Goal: Transaction & Acquisition: Purchase product/service

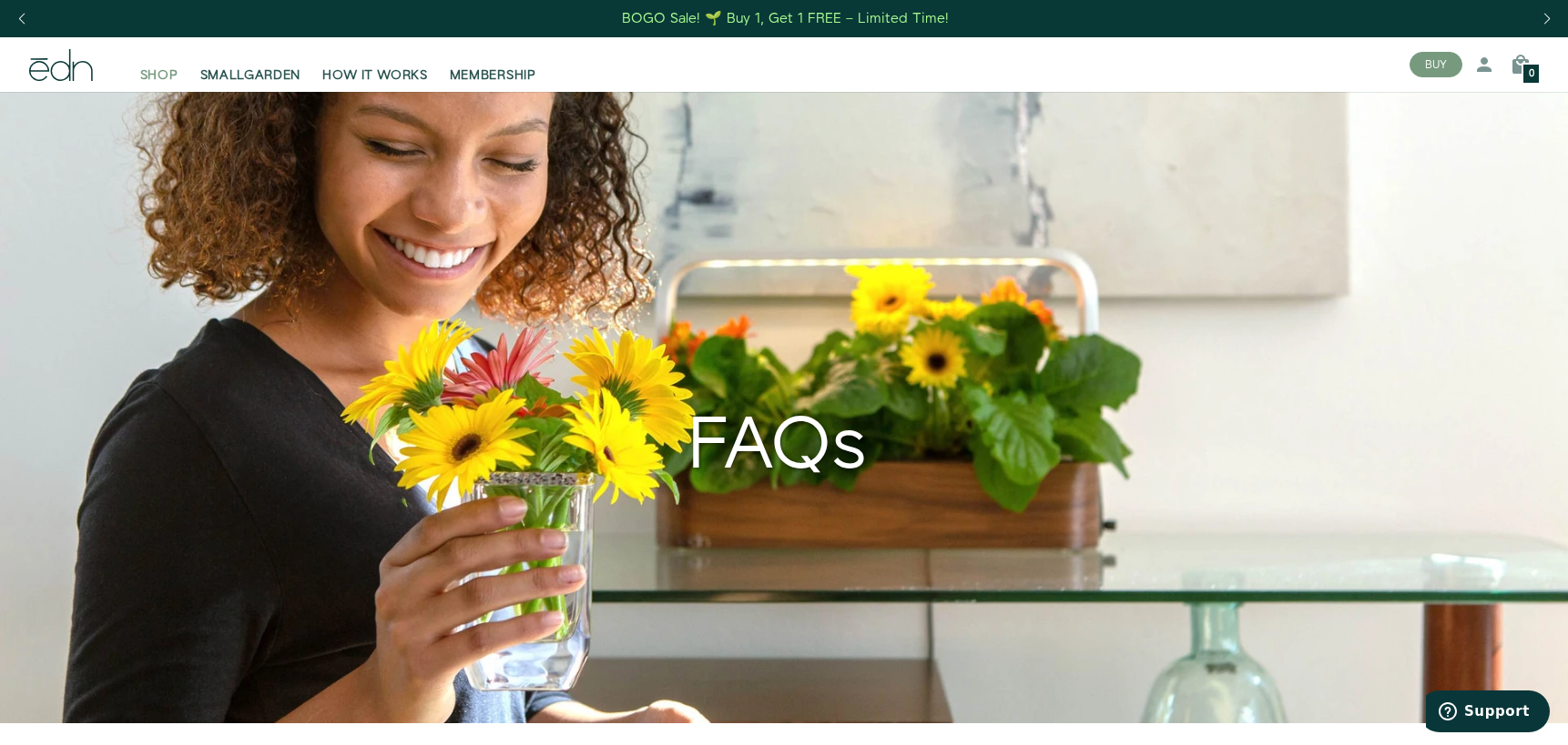
click at [174, 71] on span "SHOP" at bounding box center [159, 75] width 39 height 18
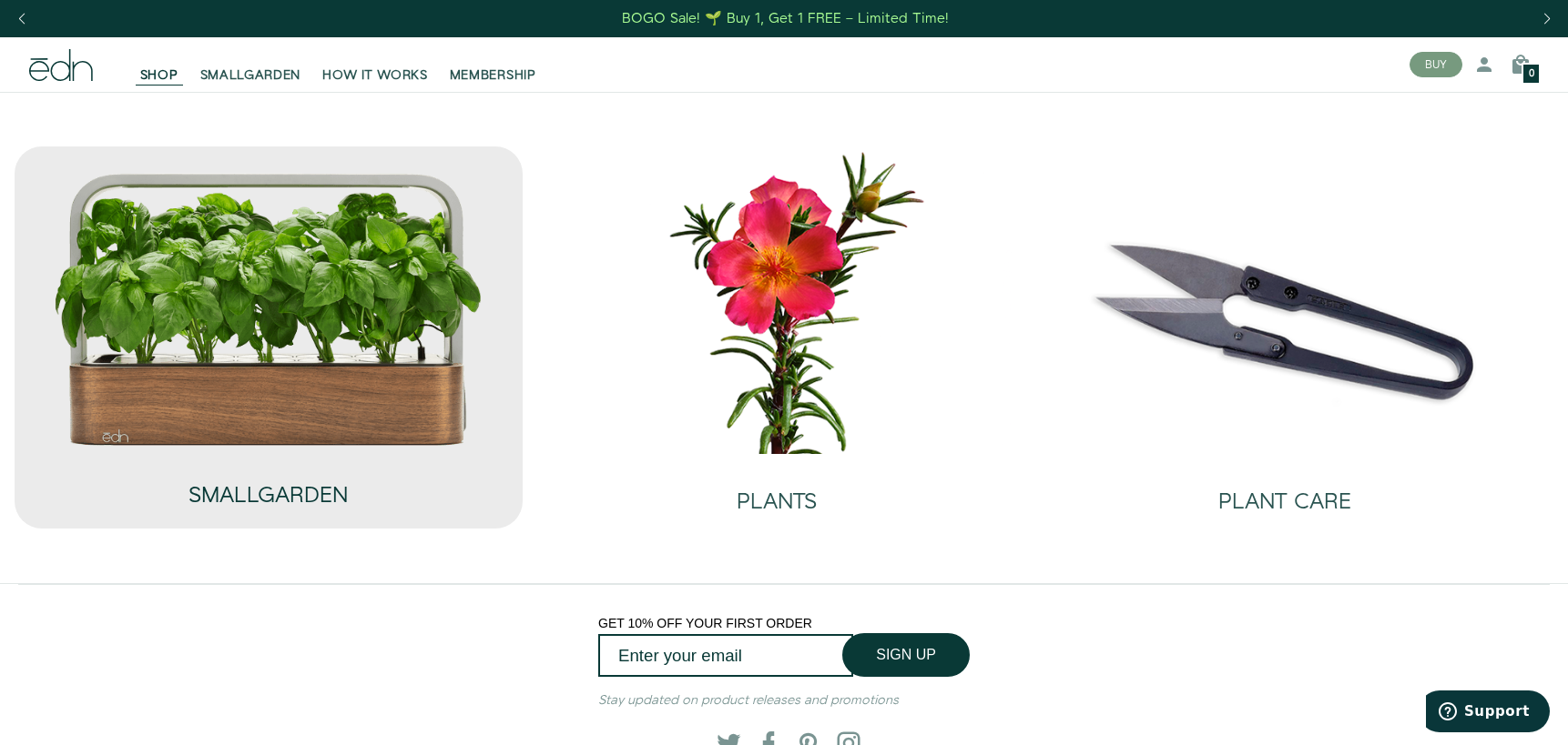
click at [258, 477] on div "SMALLGARDEN" at bounding box center [268, 477] width 159 height 60
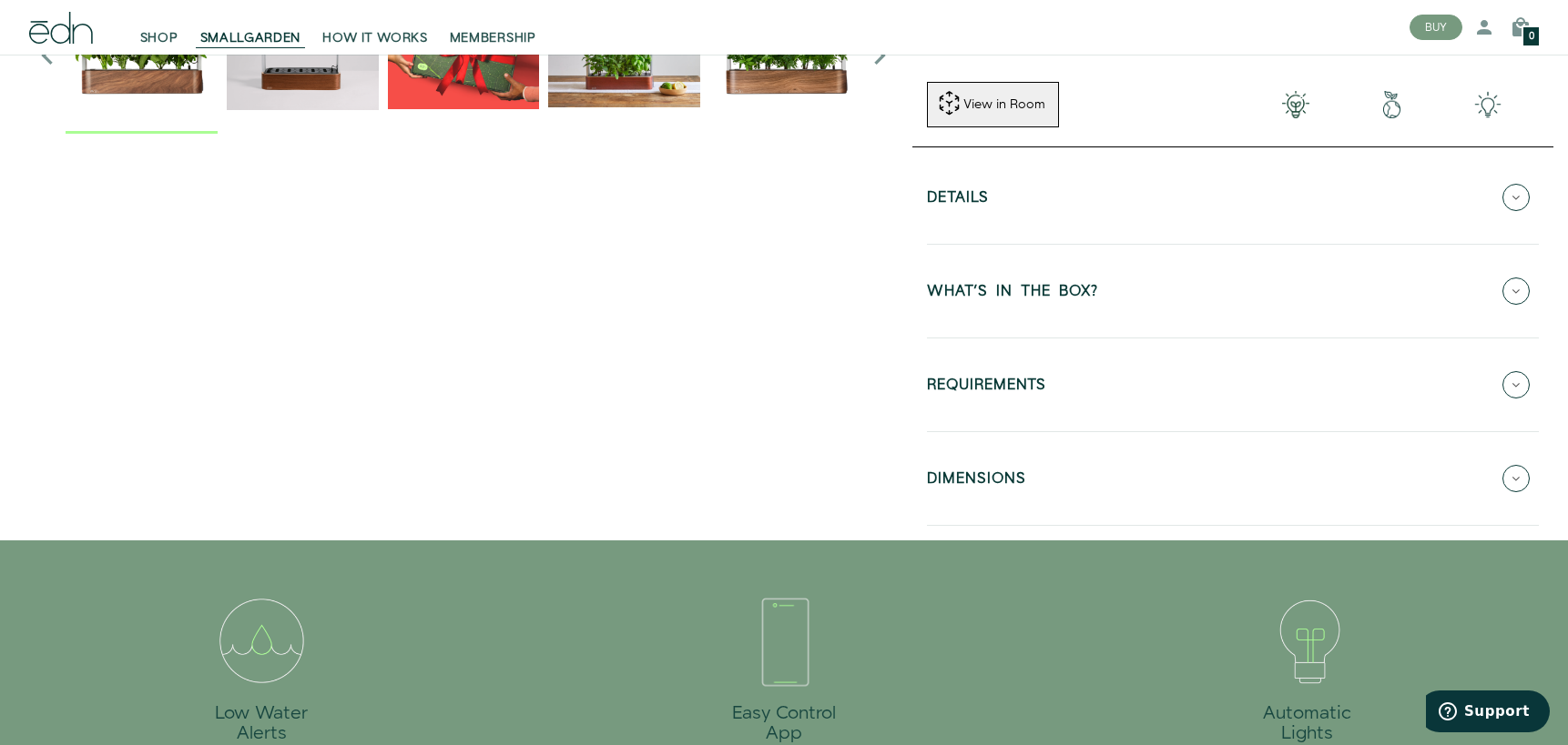
scroll to position [648, 0]
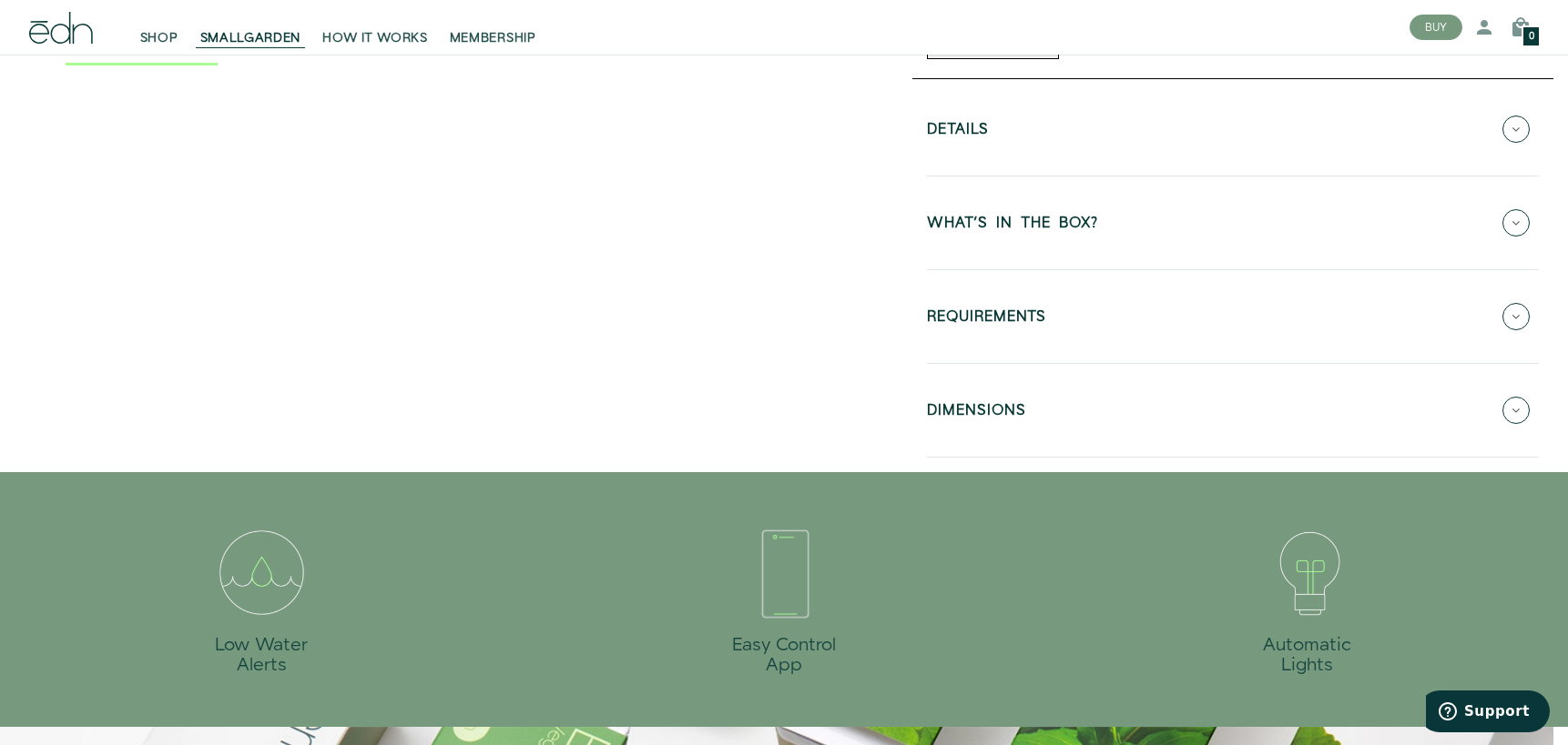
click at [1466, 109] on button "Details" at bounding box center [1232, 129] width 612 height 63
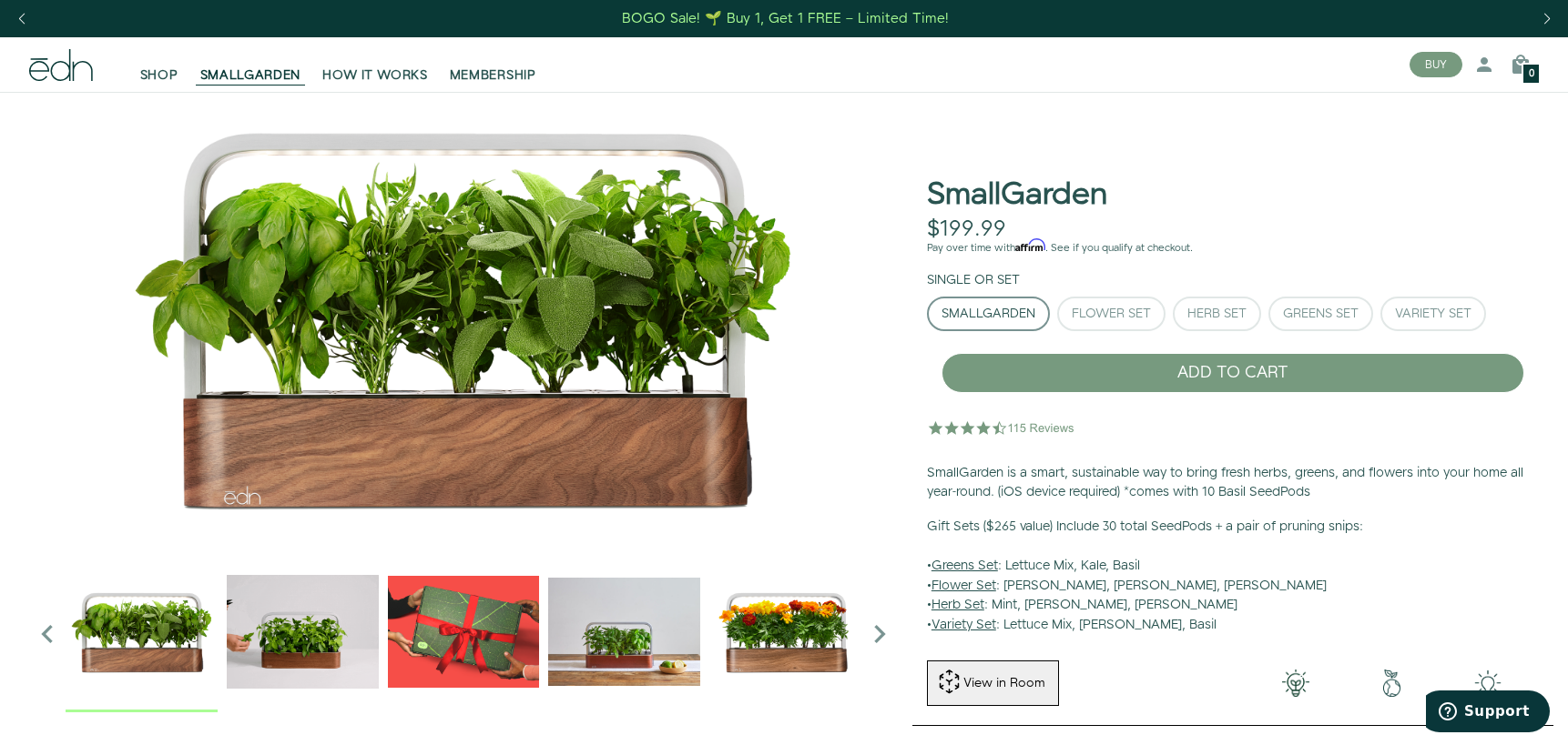
scroll to position [0, 0]
click at [1107, 311] on div "Flower Set" at bounding box center [1112, 314] width 79 height 13
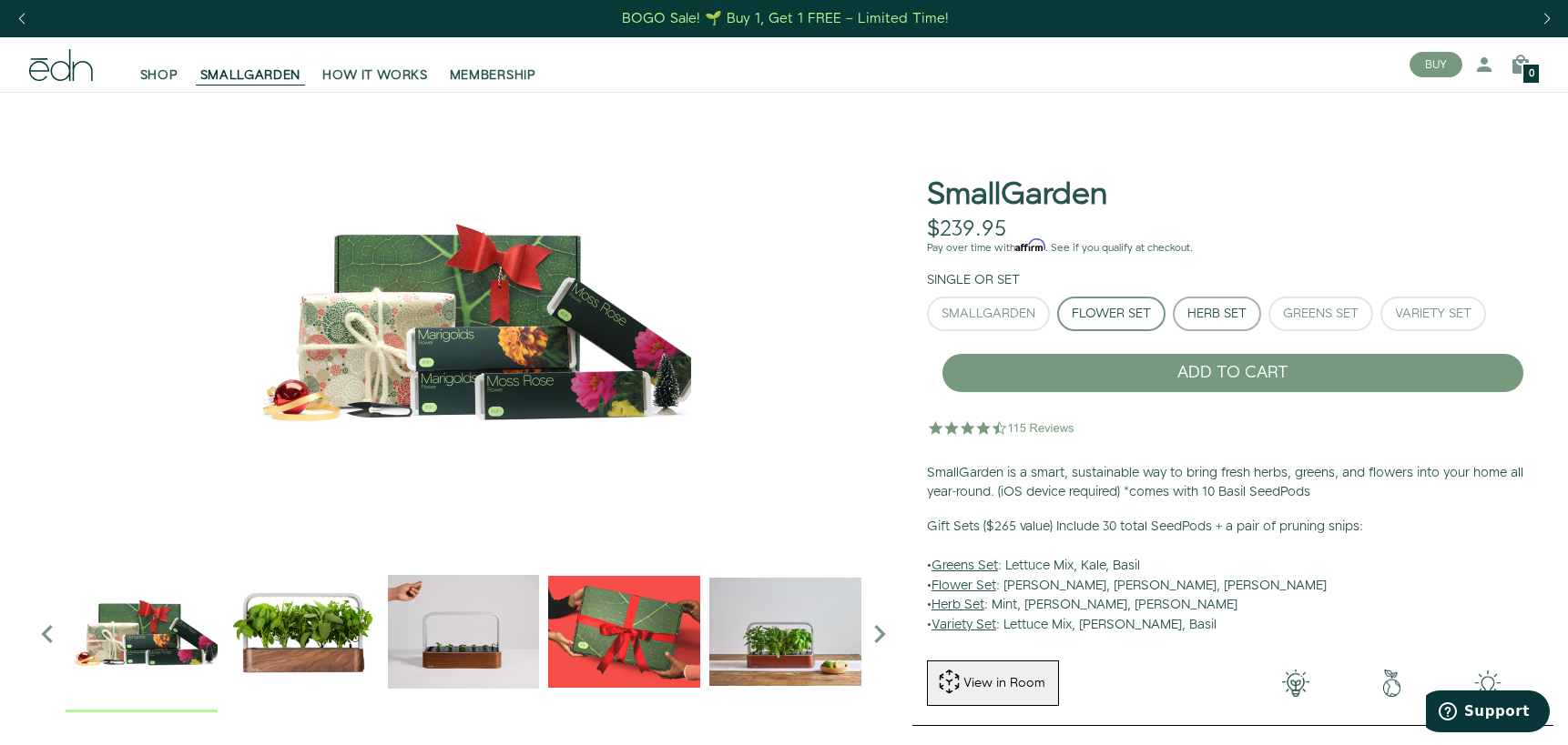
click at [1197, 315] on div "Herb Set" at bounding box center [1216, 314] width 59 height 13
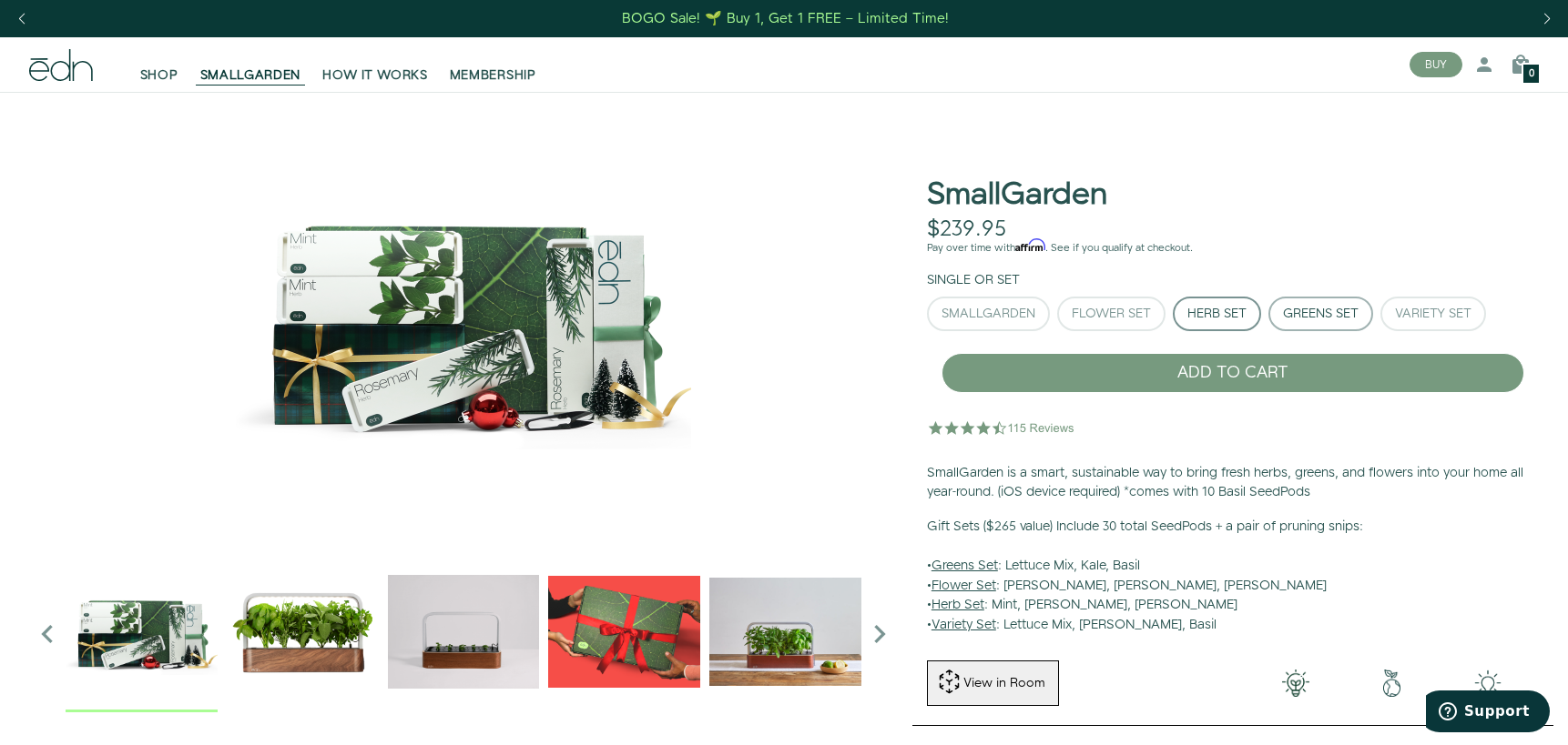
click at [1310, 315] on div "Greens Set" at bounding box center [1320, 314] width 75 height 13
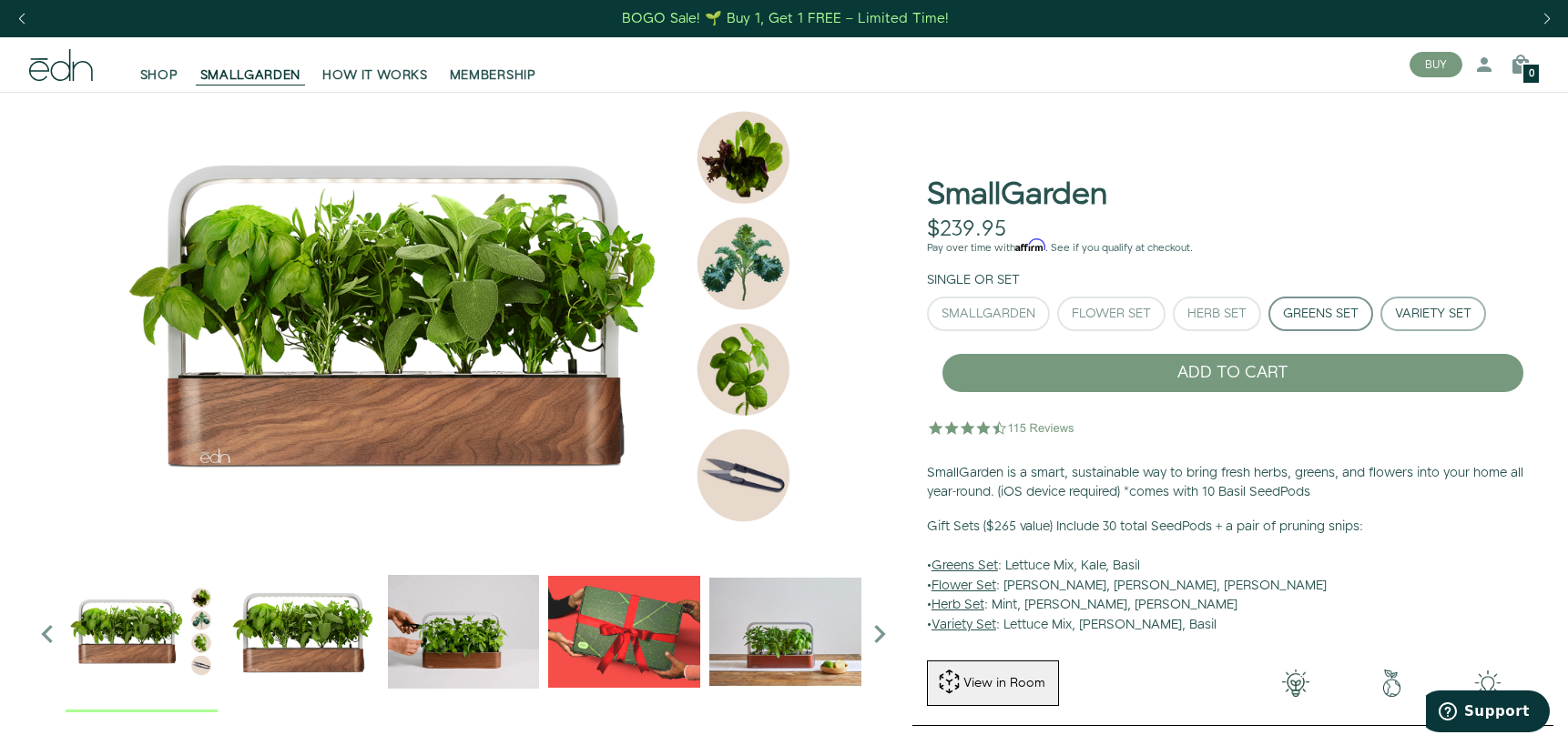
click at [1418, 311] on div "Variety Set" at bounding box center [1433, 314] width 76 height 13
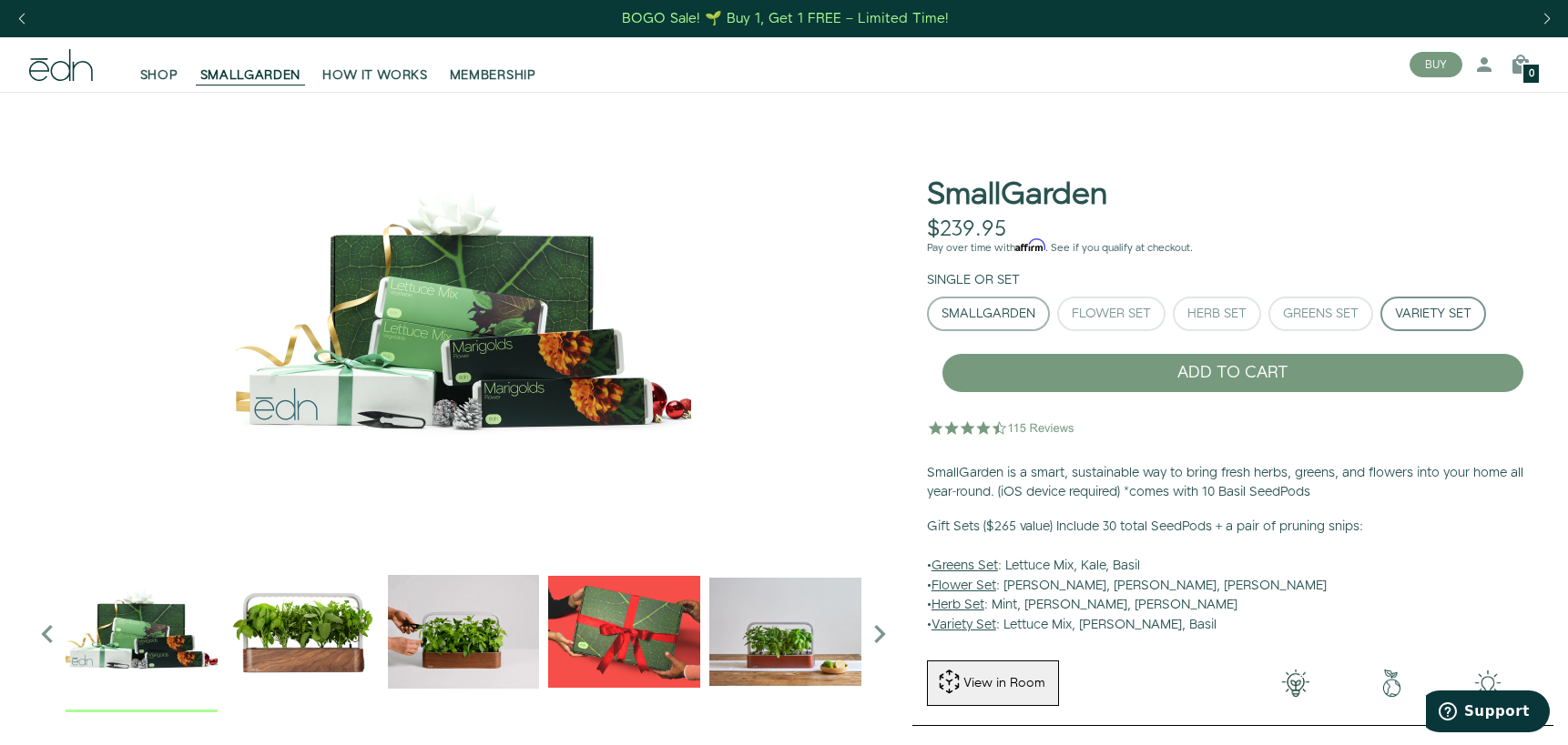
click at [998, 313] on div "SmallGarden" at bounding box center [988, 314] width 94 height 13
